Goal: Information Seeking & Learning: Learn about a topic

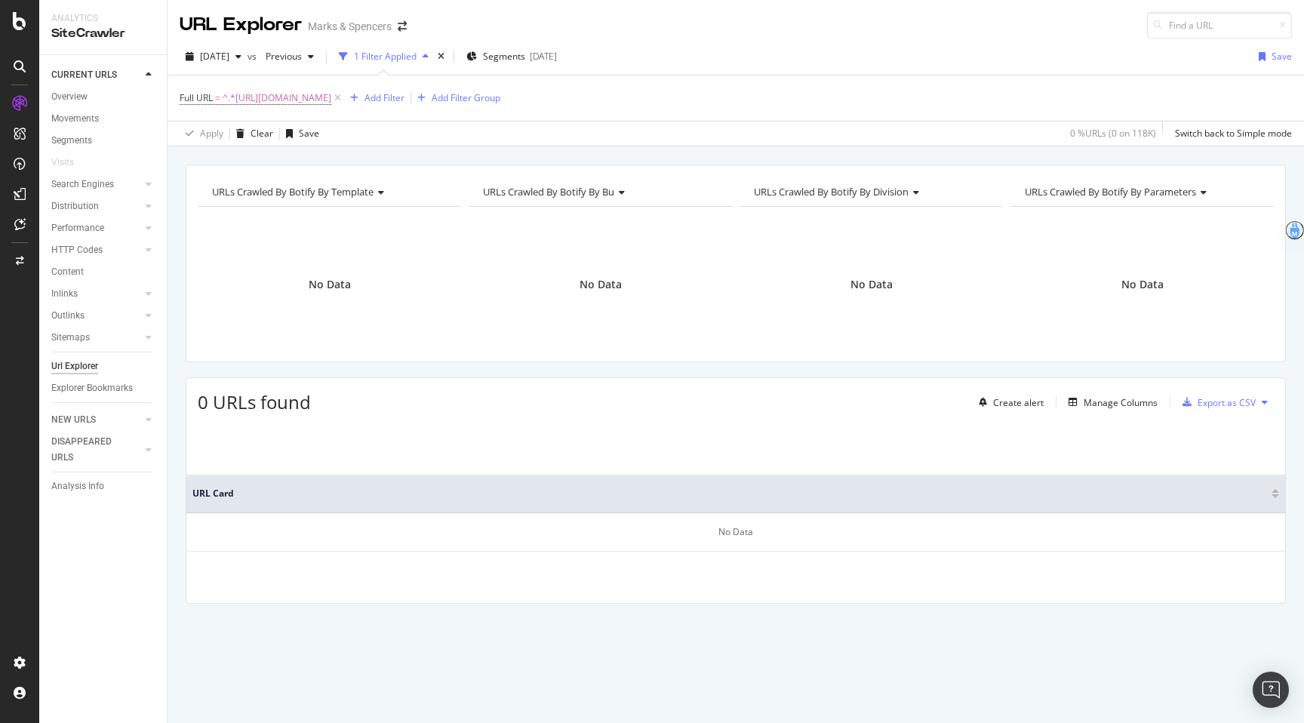
click at [19, 7] on div at bounding box center [19, 361] width 39 height 723
click at [19, 27] on icon at bounding box center [20, 21] width 14 height 18
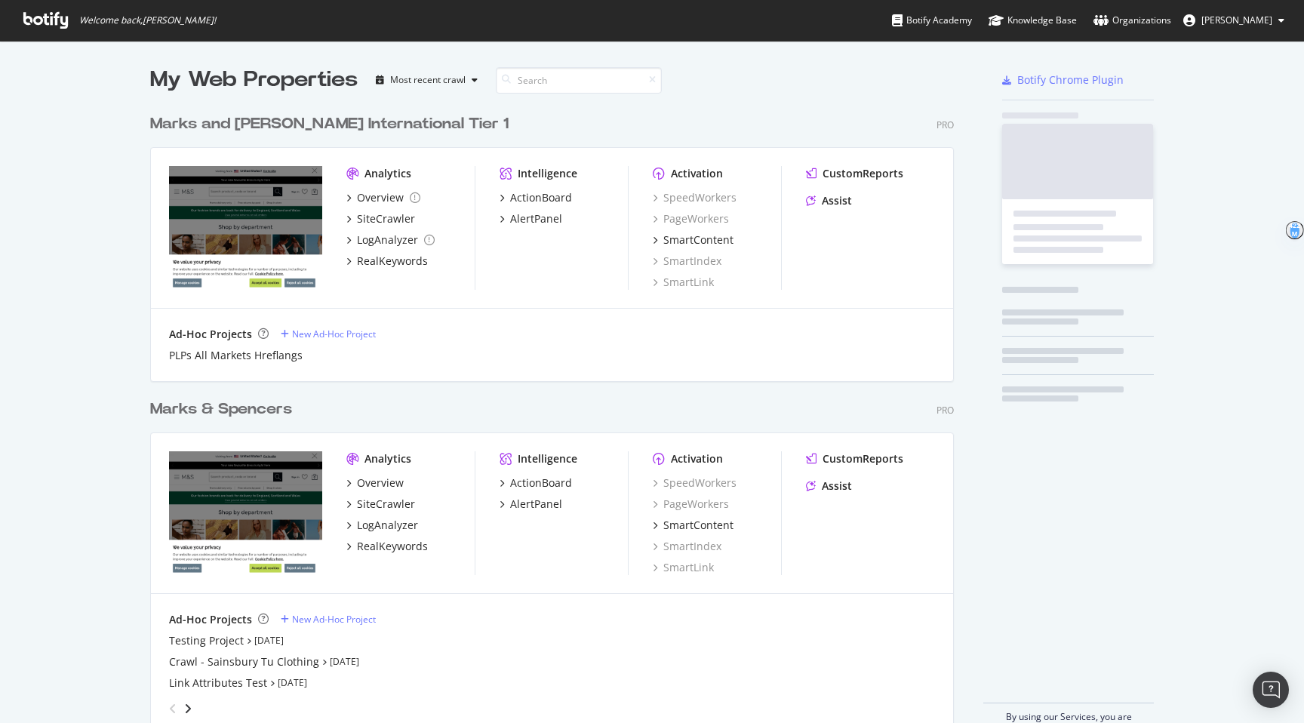
scroll to position [723, 1304]
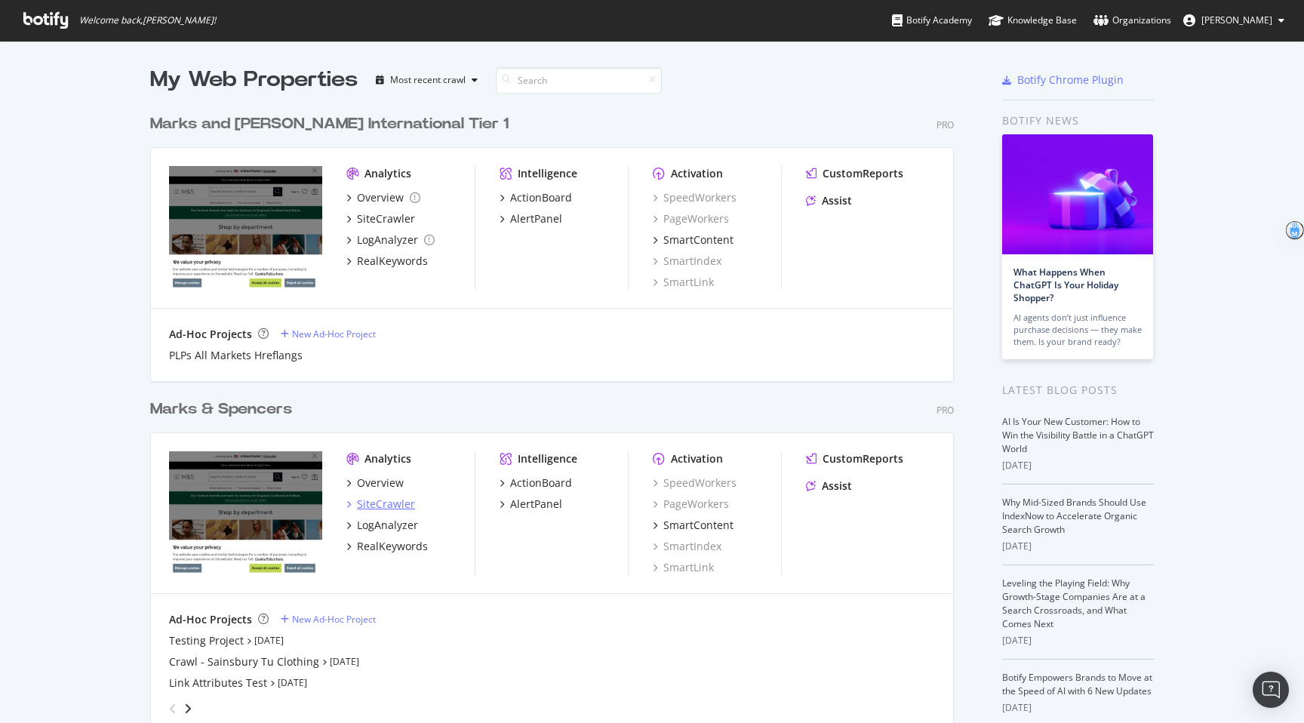
click at [407, 501] on div "SiteCrawler" at bounding box center [386, 504] width 58 height 15
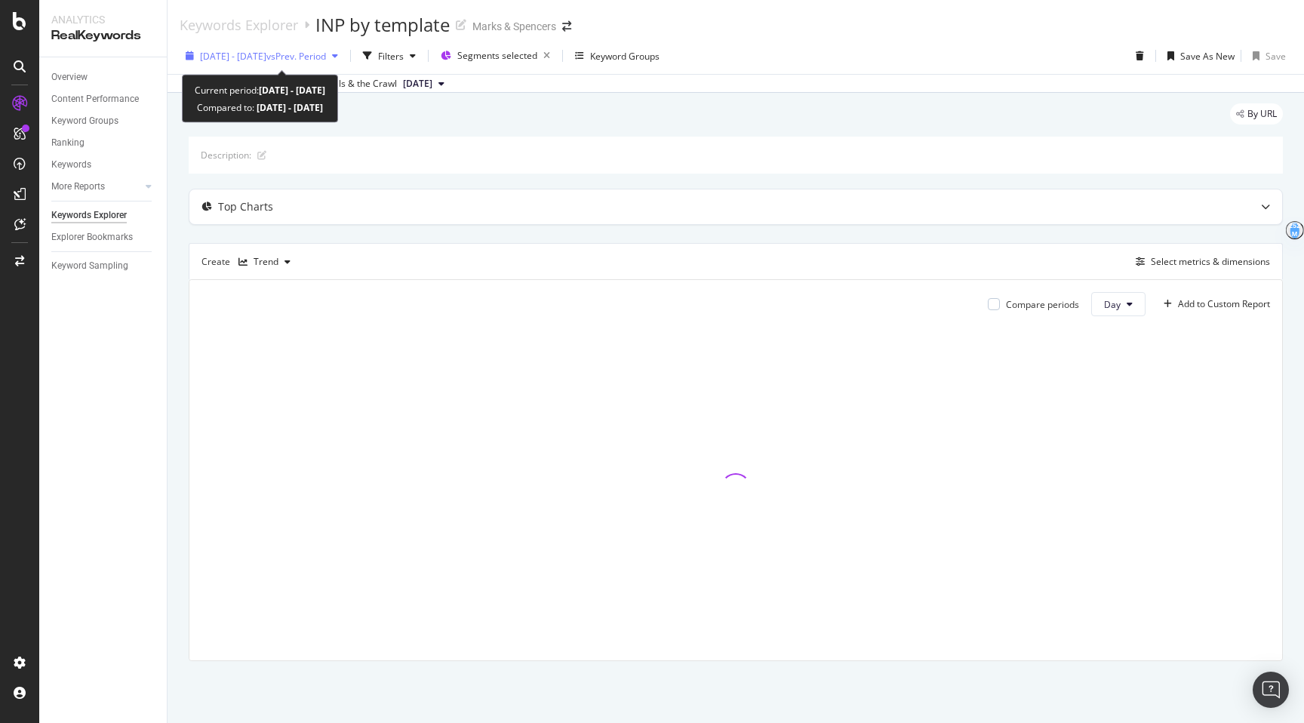
click at [267, 65] on div "2025 May. 8th - Aug. 7th vs Prev. Period" at bounding box center [262, 56] width 165 height 23
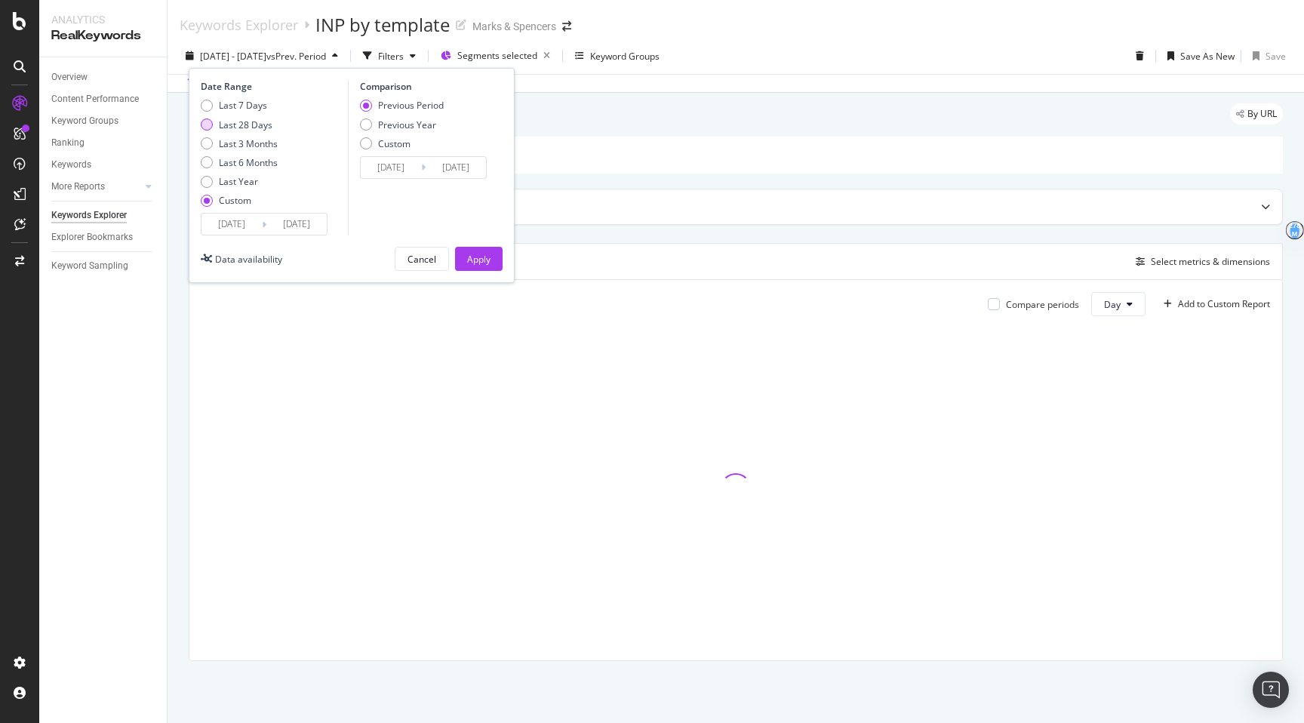
click at [243, 122] on div "Last 28 Days" at bounding box center [246, 125] width 54 height 13
type input "2025/07/19"
type input "2025/08/15"
type input "2025/06/21"
type input "2025/07/18"
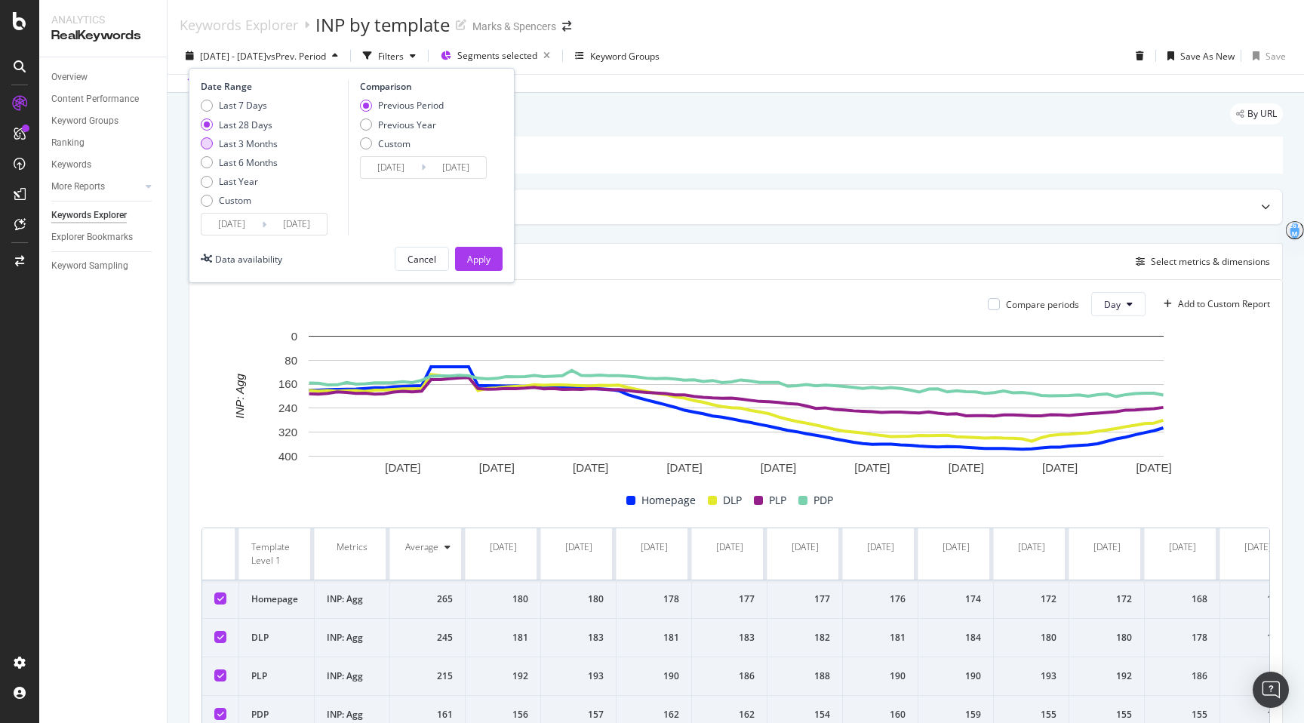
click at [257, 141] on div "Last 3 Months" at bounding box center [248, 143] width 59 height 13
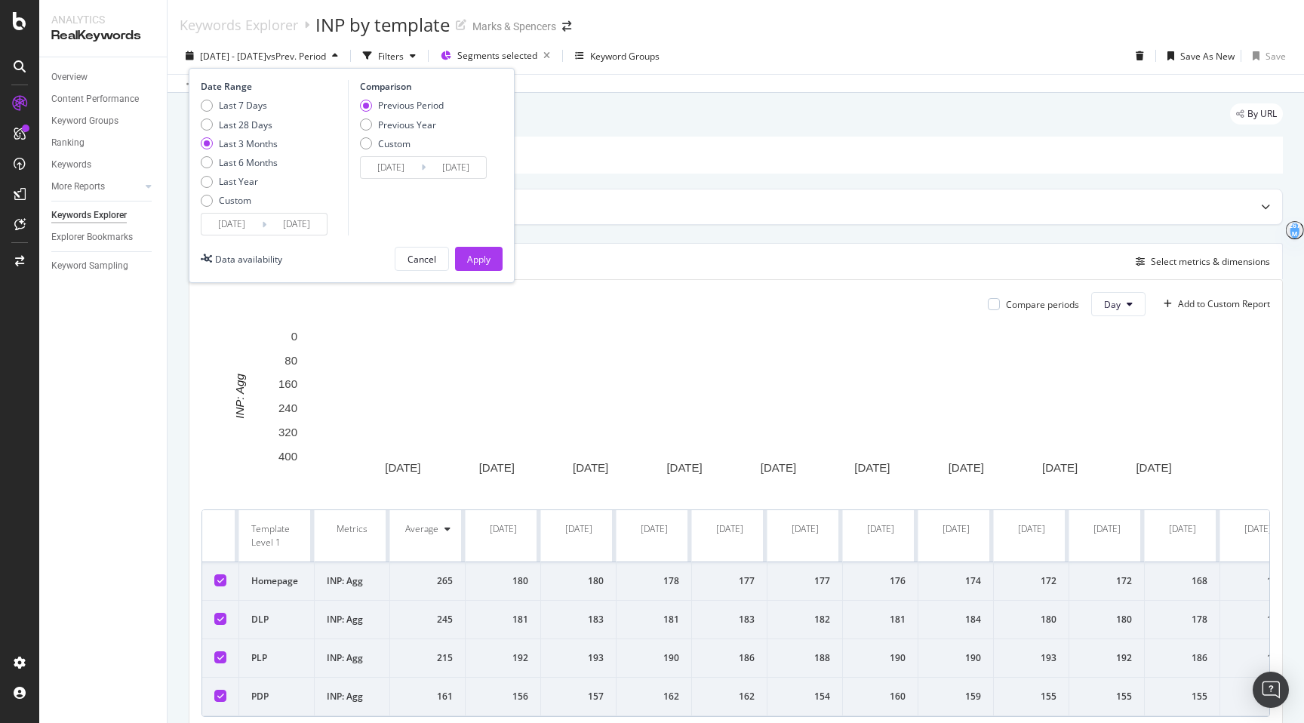
type input "2025/05/16"
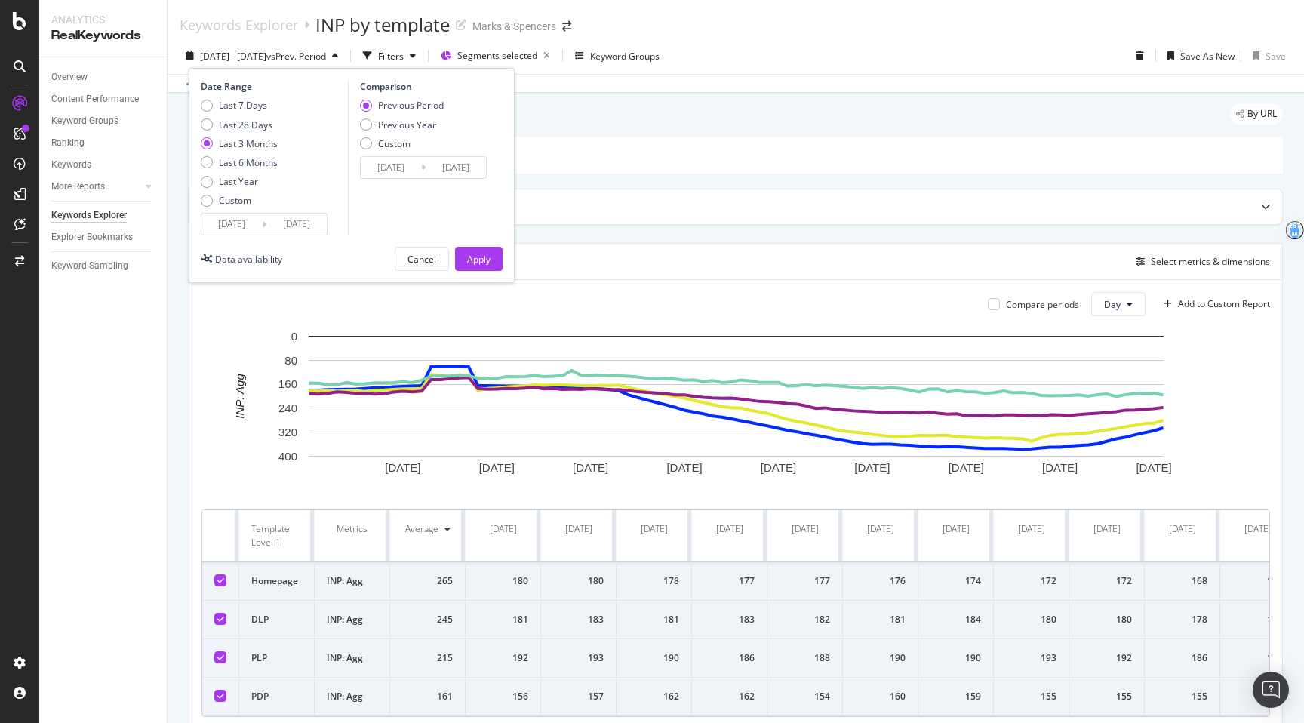
type input "2025/02/13"
type input "2025/05/15"
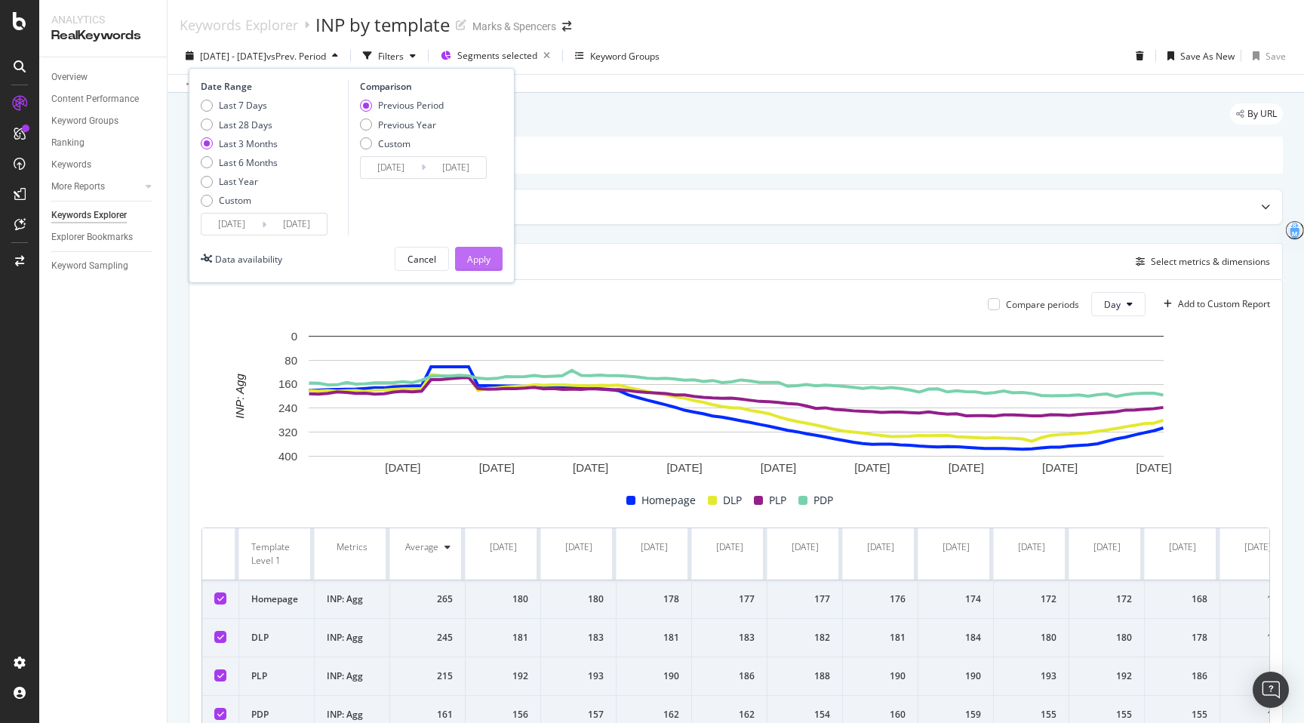
click at [483, 258] on div "Apply" at bounding box center [478, 259] width 23 height 13
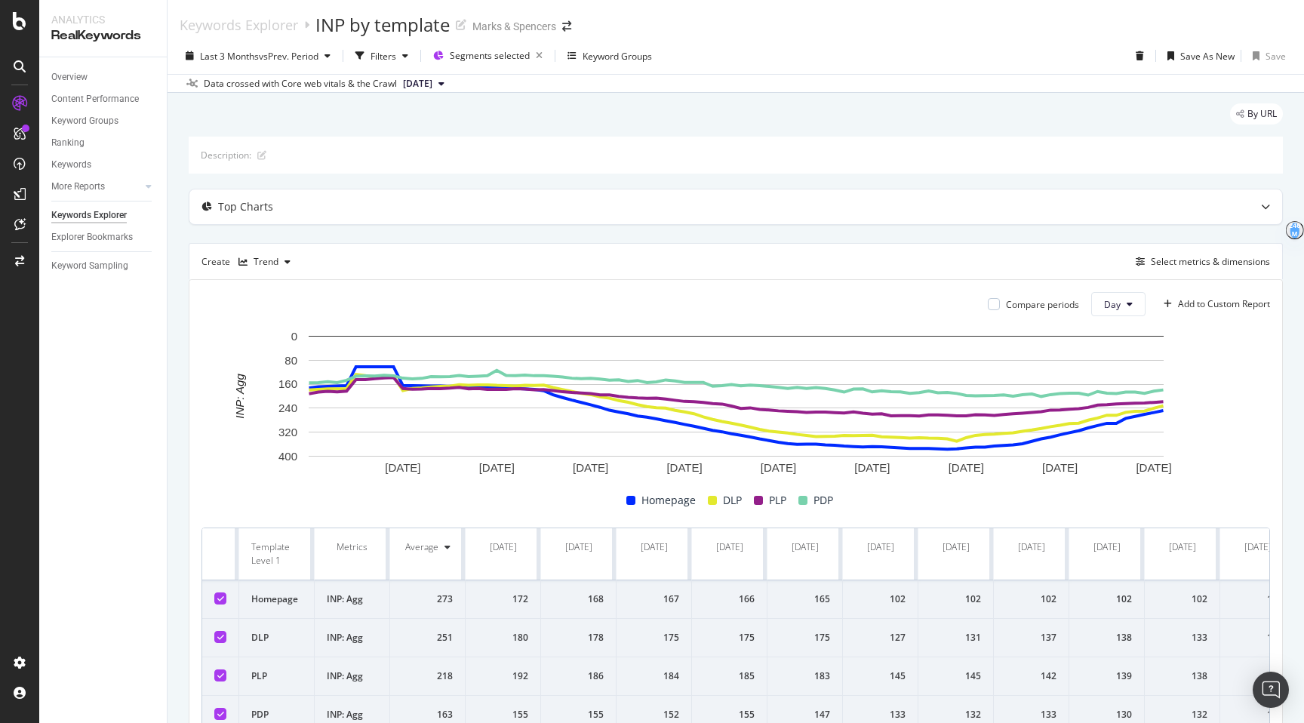
click at [1223, 721] on td "140" at bounding box center [1258, 715] width 75 height 39
click at [257, 72] on div "Last 3 Months vs Prev. Period Filters Segments selected Keyword Groups Save As …" at bounding box center [736, 59] width 1137 height 30
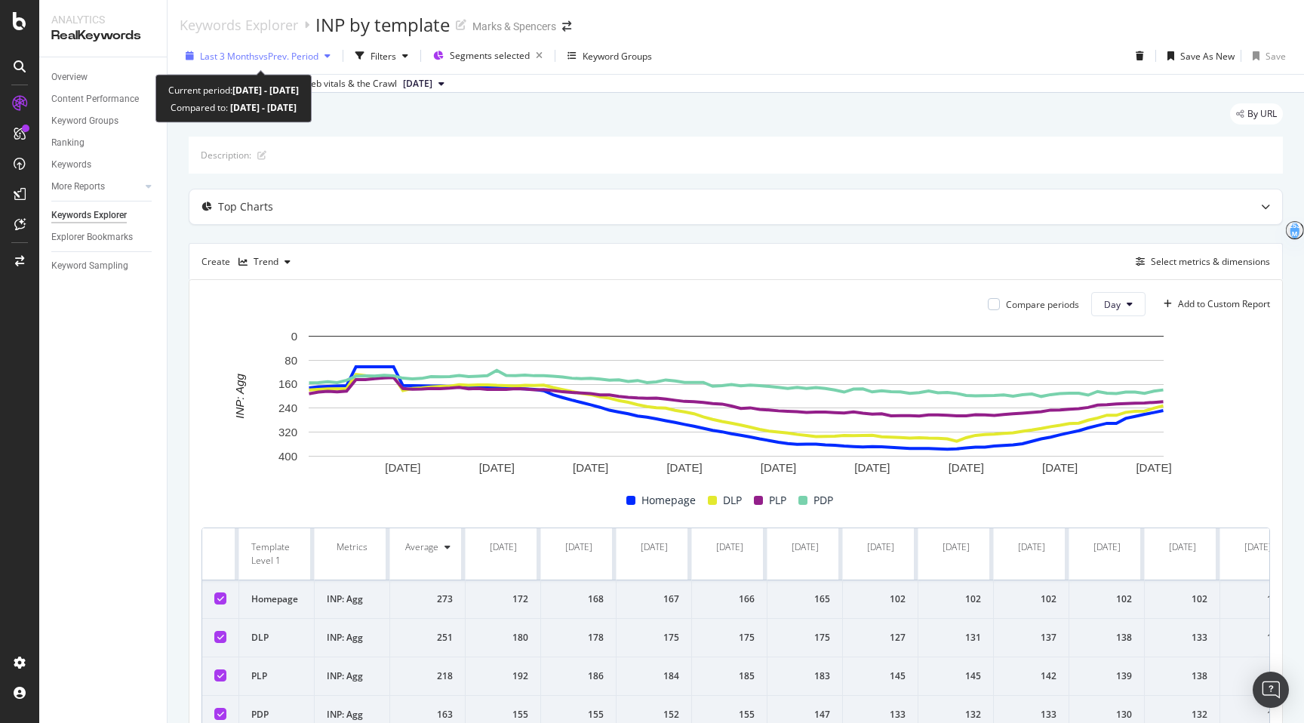
click at [251, 59] on span "Last 3 Months" at bounding box center [229, 56] width 59 height 13
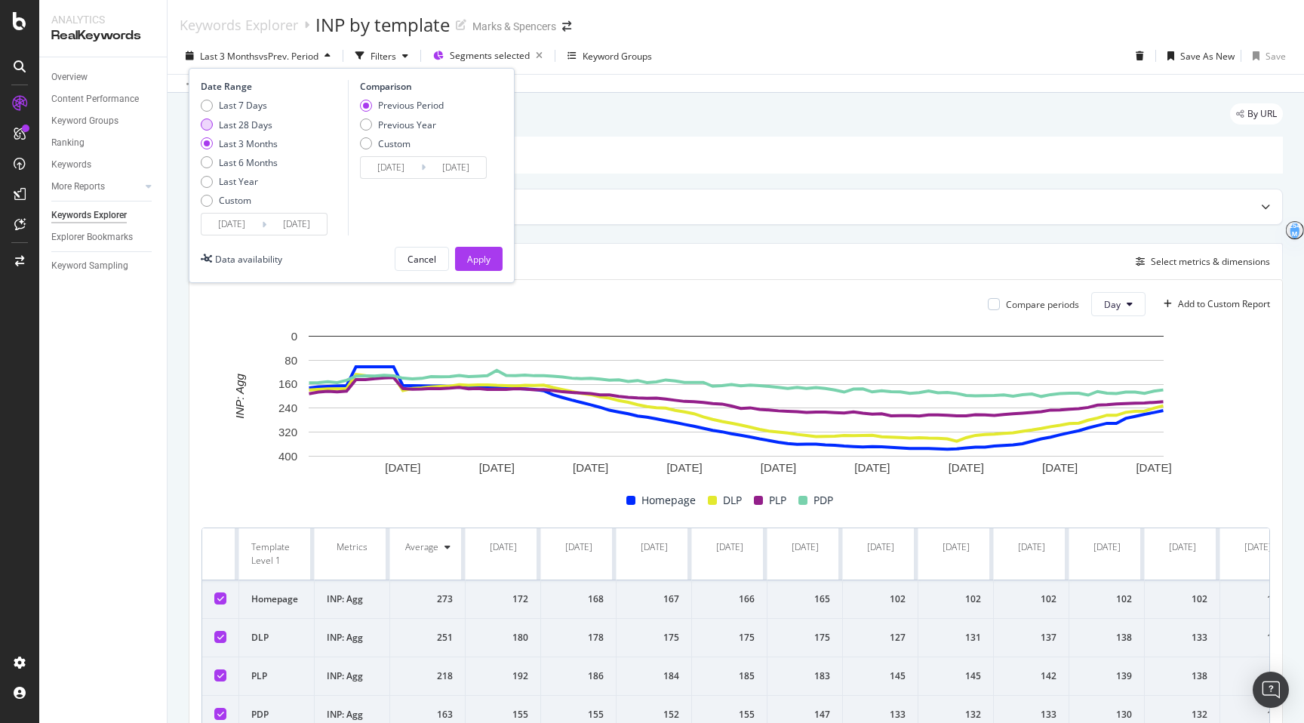
click at [258, 128] on div "Last 28 Days" at bounding box center [246, 125] width 54 height 13
type input "2025/07/19"
type input "2025/06/21"
type input "2025/07/18"
click at [485, 259] on div "Apply" at bounding box center [478, 259] width 23 height 13
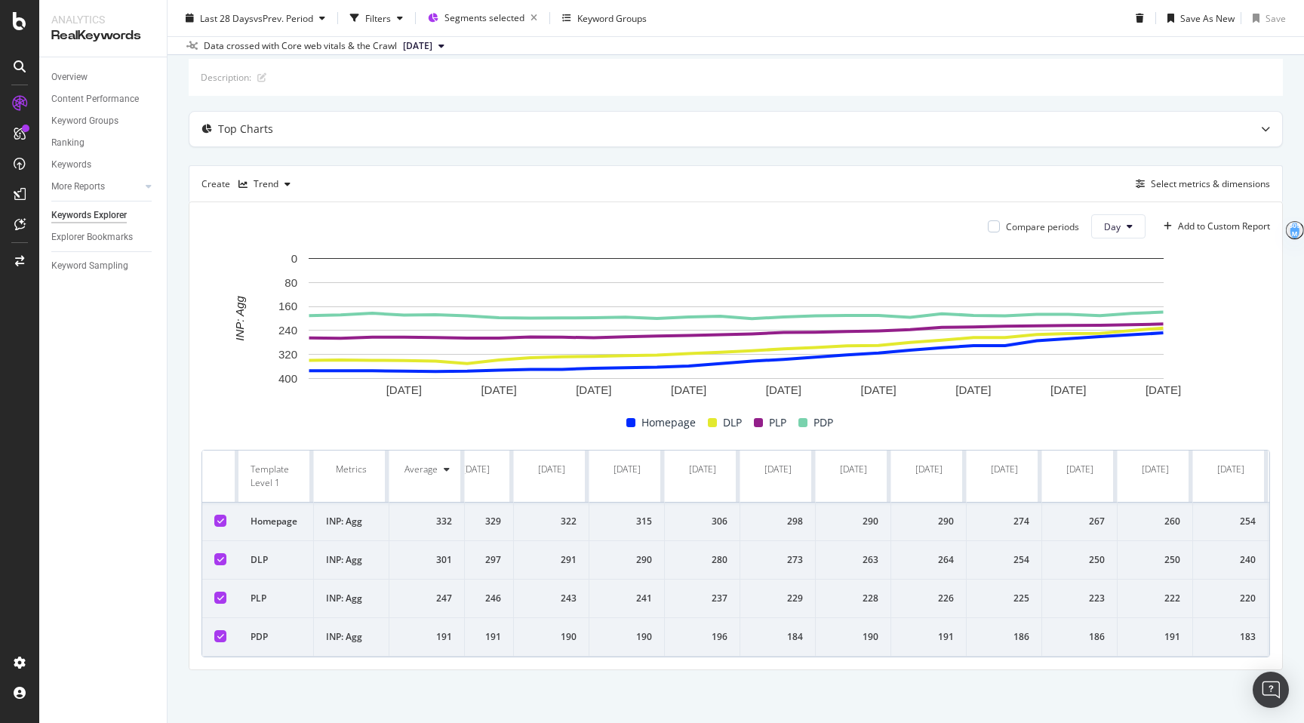
scroll to position [0, 1310]
